Goal: Task Accomplishment & Management: Manage account settings

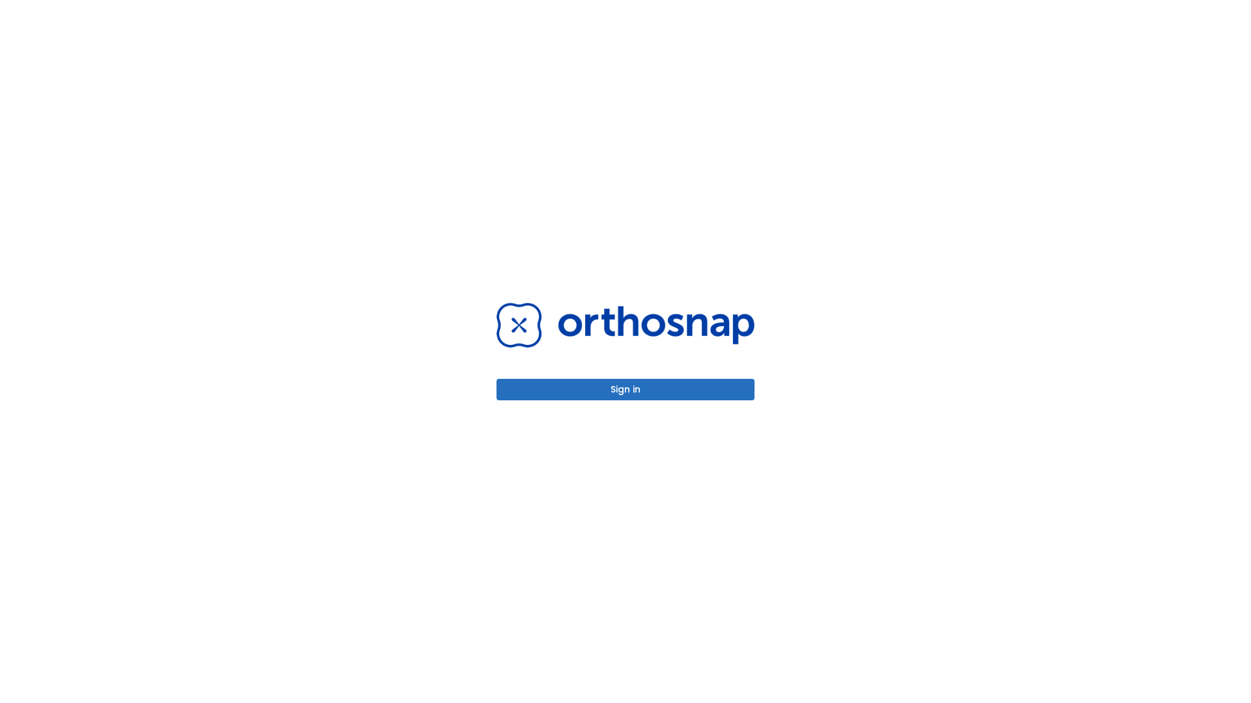
click at [625, 389] on button "Sign in" at bounding box center [625, 389] width 258 height 21
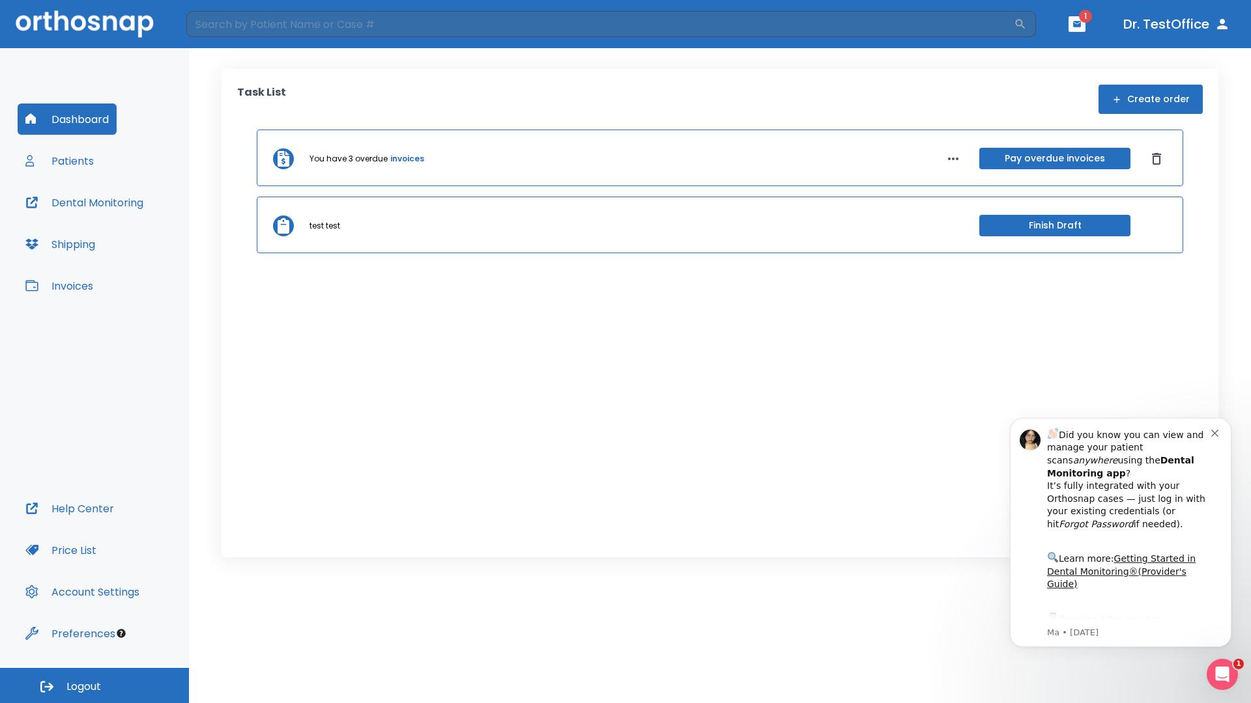
click at [94, 686] on span "Logout" at bounding box center [83, 687] width 35 height 14
